Goal: Information Seeking & Learning: Check status

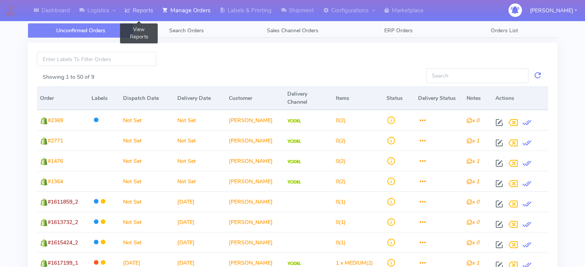
click at [138, 4] on link "Reports" at bounding box center [139, 10] width 38 height 21
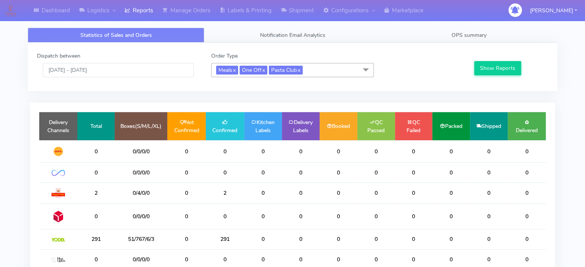
scroll to position [128, 0]
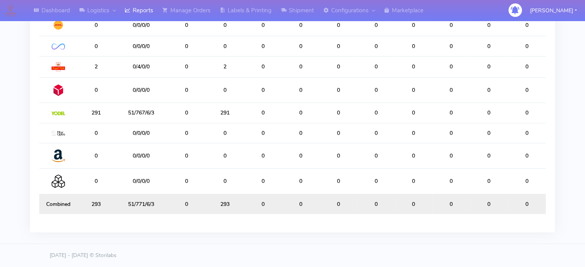
click at [575, 128] on div "Dashboard Logistics [GEOGRAPHIC_DATA] Logistics Reports Manage Orders Labels & …" at bounding box center [292, 65] width 585 height 357
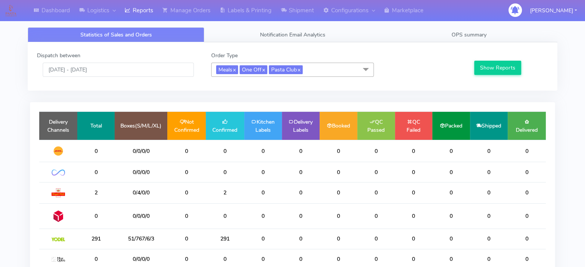
scroll to position [0, 0]
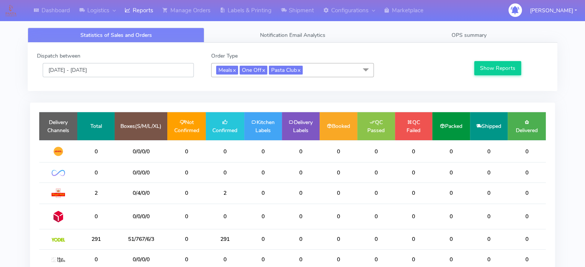
click at [138, 68] on input "[DATE] - [DATE]" at bounding box center [118, 70] width 151 height 14
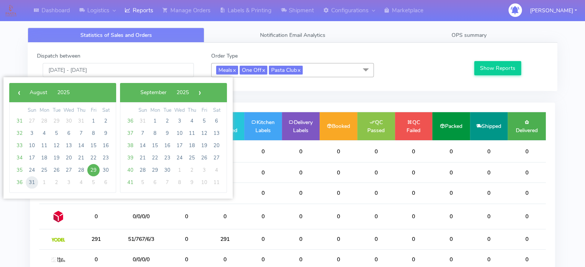
click at [35, 185] on span "31" at bounding box center [32, 182] width 12 height 12
type input "[DATE] - [DATE]"
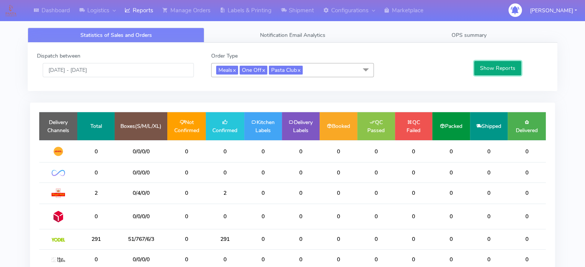
click at [506, 70] on button "Show Reports" at bounding box center [497, 68] width 47 height 14
